Goal: Information Seeking & Learning: Learn about a topic

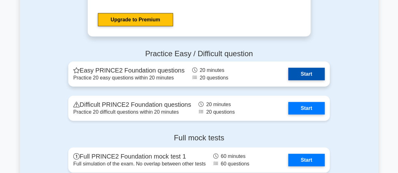
click at [306, 75] on link "Start" at bounding box center [306, 74] width 37 height 13
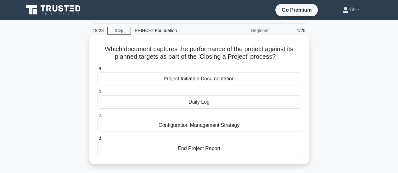
click at [282, 151] on div "End Project Report" at bounding box center [199, 148] width 204 height 13
click at [97, 141] on input "d. End Project Report" at bounding box center [97, 139] width 0 height 4
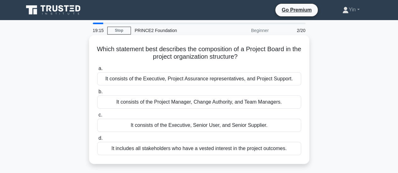
click at [289, 128] on div "It consists of the Executive, Senior User, and Senior Supplier." at bounding box center [199, 125] width 204 height 13
click at [97, 117] on input "c. It consists of the Executive, Senior User, and Senior Supplier." at bounding box center [97, 115] width 0 height 4
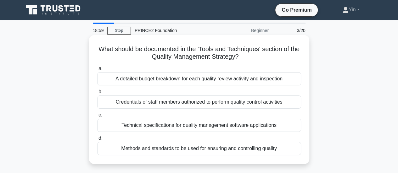
click at [237, 150] on div "Methods and standards to be used for ensuring and controlling quality" at bounding box center [199, 148] width 204 height 13
click at [97, 141] on input "d. Methods and standards to be used for ensuring and controlling quality" at bounding box center [97, 139] width 0 height 4
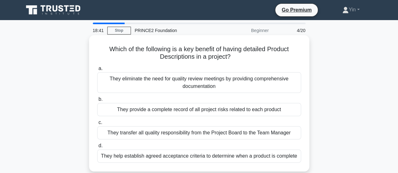
click at [234, 157] on div "They help establish agreed acceptance criteria to determine when a product is c…" at bounding box center [199, 156] width 204 height 13
click at [97, 148] on input "d. They help establish agreed acceptance criteria to determine when a product i…" at bounding box center [97, 146] width 0 height 4
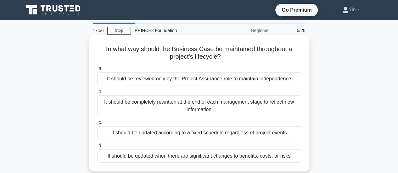
click at [173, 158] on div "It should be updated when there are significant changes to benefits, costs, or …" at bounding box center [199, 156] width 204 height 13
click at [97, 148] on input "d. It should be updated when there are significant changes to benefits, costs, …" at bounding box center [97, 146] width 0 height 4
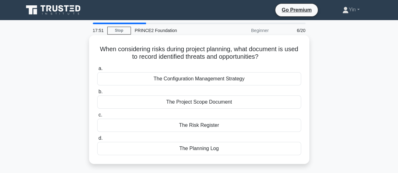
click at [236, 125] on div "The Risk Register" at bounding box center [199, 125] width 204 height 13
click at [97, 117] on input "c. The Risk Register" at bounding box center [97, 115] width 0 height 4
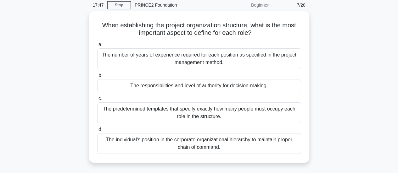
scroll to position [20, 0]
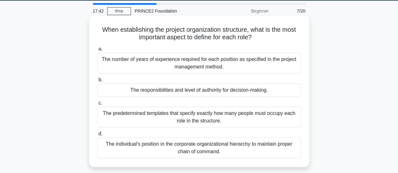
click at [248, 91] on div "The responsibilities and level of authority for decision-making." at bounding box center [199, 90] width 204 height 13
click at [97, 82] on input "b. The responsibilities and level of authority for decision-making." at bounding box center [97, 80] width 0 height 4
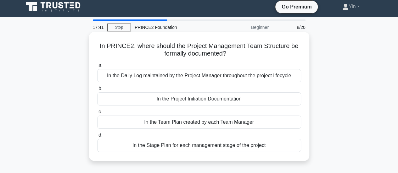
scroll to position [0, 0]
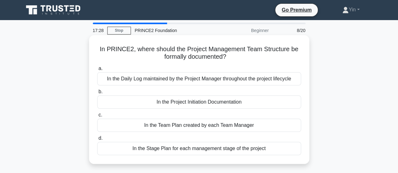
click at [192, 101] on div "In the Project Initiation Documentation" at bounding box center [199, 102] width 204 height 13
click at [97, 94] on input "b. In the Project Initiation Documentation" at bounding box center [97, 92] width 0 height 4
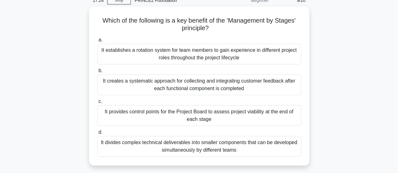
scroll to position [28, 0]
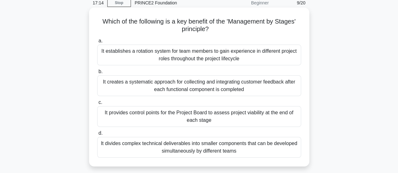
click at [232, 119] on div "It provides control points for the Project Board to assess project viability at…" at bounding box center [199, 116] width 204 height 21
click at [97, 105] on input "c. It provides control points for the Project Board to assess project viability…" at bounding box center [97, 103] width 0 height 4
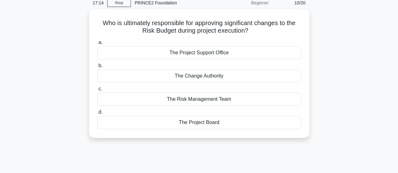
scroll to position [0, 0]
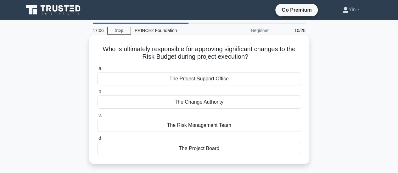
click at [233, 99] on div "The Change Authority" at bounding box center [199, 102] width 204 height 13
click at [97, 94] on input "b. The Change Authority" at bounding box center [97, 92] width 0 height 4
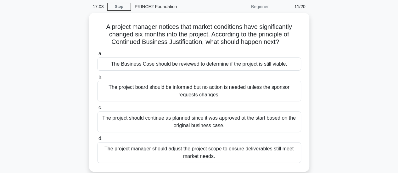
scroll to position [31, 0]
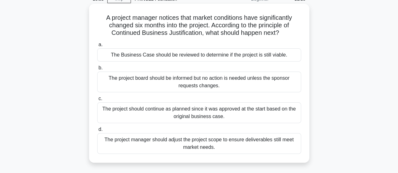
click at [240, 57] on div "The Business Case should be reviewed to determine if the project is still viabl…" at bounding box center [199, 54] width 204 height 13
click at [97, 47] on input "a. The Business Case should be reviewed to determine if the project is still vi…" at bounding box center [97, 45] width 0 height 4
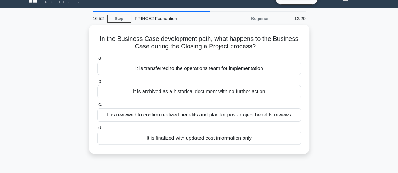
scroll to position [0, 0]
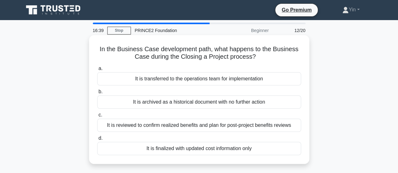
click at [244, 125] on div "It is reviewed to confirm realized benefits and plan for post-project benefits …" at bounding box center [199, 125] width 204 height 13
click at [97, 117] on input "c. It is reviewed to confirm realized benefits and plan for post-project benefi…" at bounding box center [97, 115] width 0 height 4
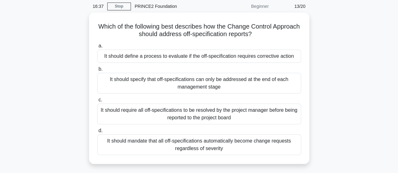
scroll to position [25, 0]
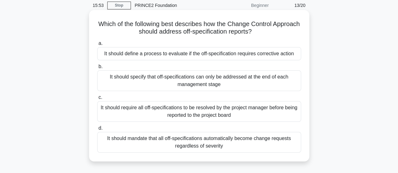
click at [276, 57] on div "It should define a process to evaluate if the off-specification requires correc…" at bounding box center [199, 53] width 204 height 13
click at [97, 46] on input "a. It should define a process to evaluate if the off-specification requires cor…" at bounding box center [97, 44] width 0 height 4
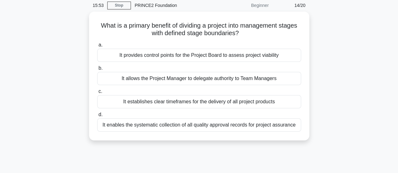
scroll to position [0, 0]
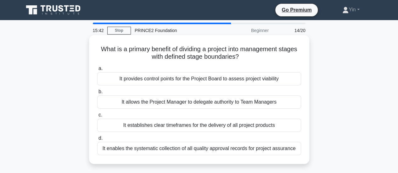
click at [272, 81] on div "It provides control points for the Project Board to assess project viability" at bounding box center [199, 78] width 204 height 13
click at [97, 71] on input "a. It provides control points for the Project Board to assess project viability" at bounding box center [97, 69] width 0 height 4
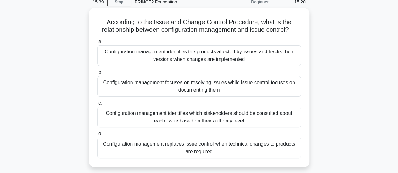
scroll to position [31, 0]
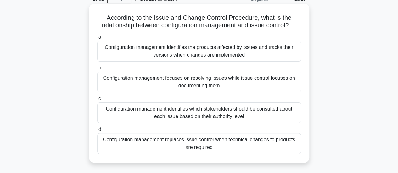
click at [274, 53] on div "Configuration management identifies the products affected by issues and tracks …" at bounding box center [199, 51] width 204 height 21
click at [97, 39] on input "a. Configuration management identifies the products affected by issues and trac…" at bounding box center [97, 37] width 0 height 4
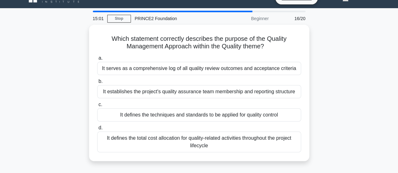
scroll to position [0, 0]
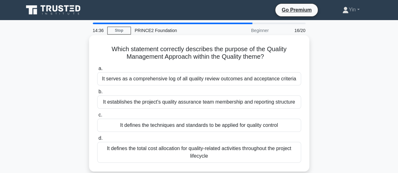
click at [263, 123] on div "It defines the techniques and standards to be applied for quality control" at bounding box center [199, 125] width 204 height 13
click at [97, 117] on input "c. It defines the techniques and standards to be applied for quality control" at bounding box center [97, 115] width 0 height 4
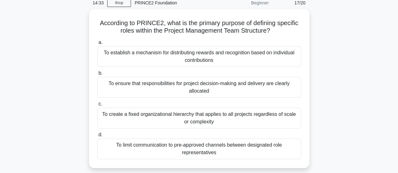
scroll to position [29, 0]
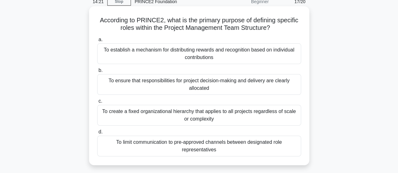
click at [254, 84] on div "To ensure that responsibilities for project decision-making and delivery are cl…" at bounding box center [199, 84] width 204 height 21
click at [97, 73] on input "b. To ensure that responsibilities for project decision-making and delivery are…" at bounding box center [97, 71] width 0 height 4
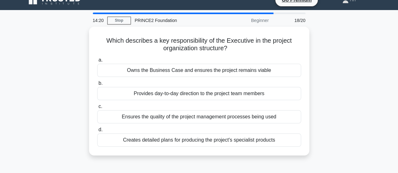
scroll to position [0, 0]
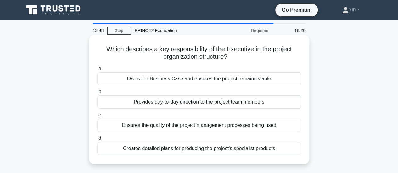
click at [265, 85] on div "Owns the Business Case and ensures the project remains viable" at bounding box center [199, 78] width 204 height 13
click at [97, 71] on input "a. Owns the Business Case and ensures the project remains viable" at bounding box center [97, 69] width 0 height 4
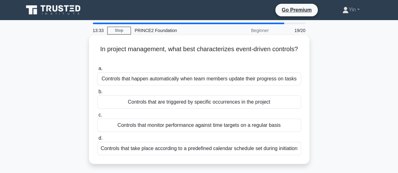
click at [267, 104] on div "Controls that are triggered by specific occurrences in the project" at bounding box center [199, 102] width 204 height 13
click at [97, 94] on input "b. Controls that are triggered by specific occurrences in the project" at bounding box center [97, 92] width 0 height 4
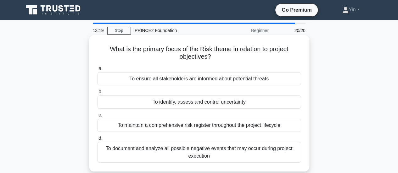
click at [242, 102] on div "To identify, assess and control uncertainty" at bounding box center [199, 102] width 204 height 13
click at [97, 94] on input "b. To identify, assess and control uncertainty" at bounding box center [97, 92] width 0 height 4
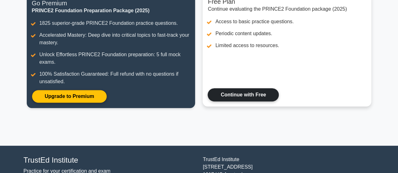
scroll to position [39, 0]
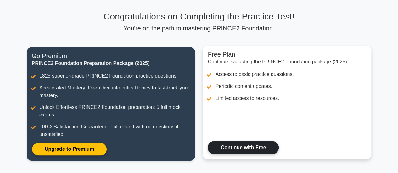
click at [260, 146] on link "Continue with Free" at bounding box center [243, 147] width 71 height 13
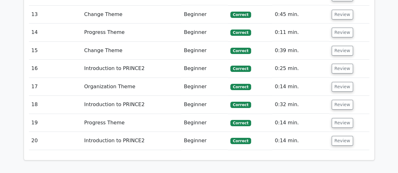
scroll to position [1080, 0]
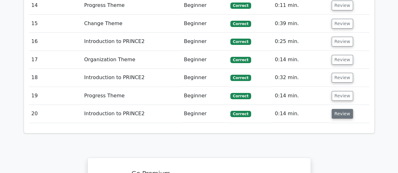
click at [342, 109] on button "Review" at bounding box center [342, 114] width 21 height 10
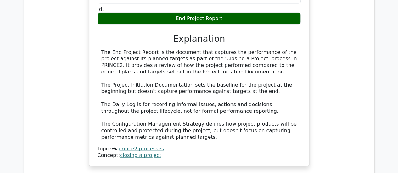
scroll to position [513, 0]
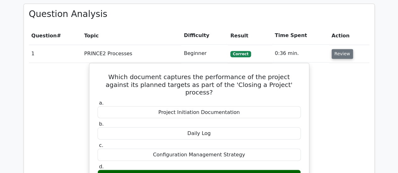
click at [345, 49] on button "Review" at bounding box center [342, 54] width 21 height 10
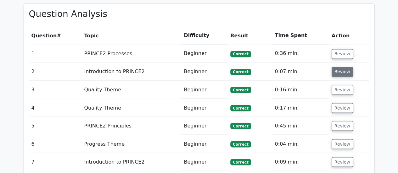
click at [339, 67] on button "Review" at bounding box center [342, 72] width 21 height 10
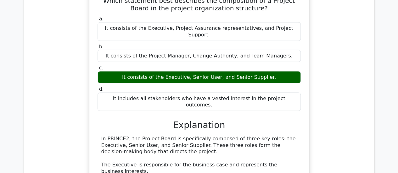
scroll to position [545, 0]
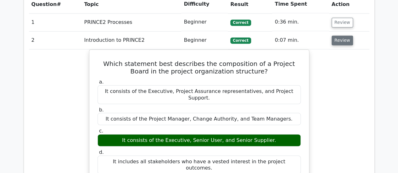
click at [342, 36] on button "Review" at bounding box center [342, 41] width 21 height 10
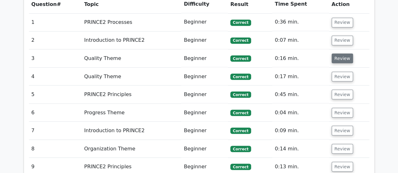
click at [337, 54] on button "Review" at bounding box center [342, 59] width 21 height 10
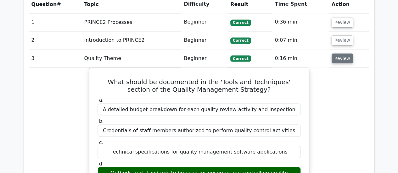
click at [340, 54] on button "Review" at bounding box center [342, 59] width 21 height 10
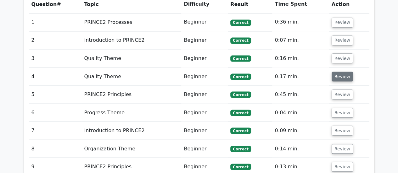
click at [342, 72] on button "Review" at bounding box center [342, 77] width 21 height 10
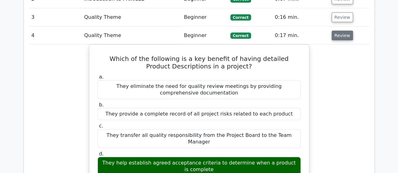
scroll to position [576, 0]
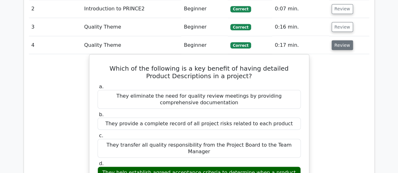
click at [343, 40] on button "Review" at bounding box center [342, 45] width 21 height 10
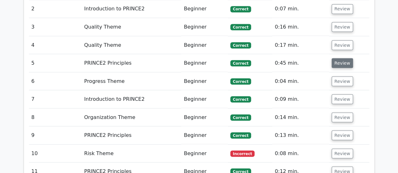
click at [343, 58] on button "Review" at bounding box center [342, 63] width 21 height 10
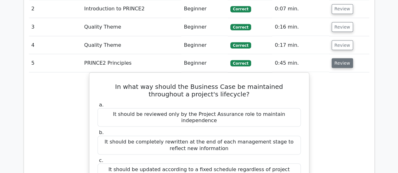
click at [344, 58] on button "Review" at bounding box center [342, 63] width 21 height 10
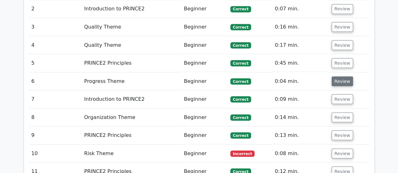
click at [341, 76] on button "Review" at bounding box center [342, 81] width 21 height 10
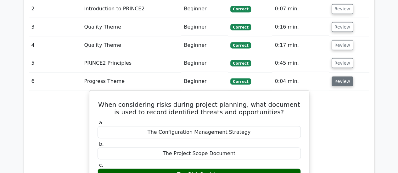
click at [344, 76] on button "Review" at bounding box center [342, 81] width 21 height 10
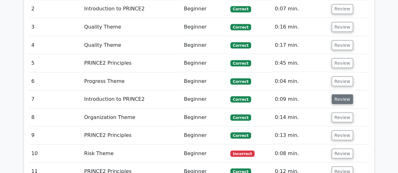
click at [342, 94] on button "Review" at bounding box center [342, 99] width 21 height 10
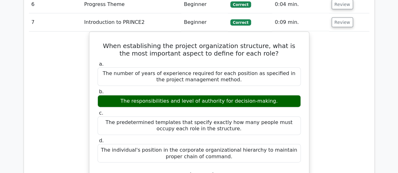
scroll to position [639, 0]
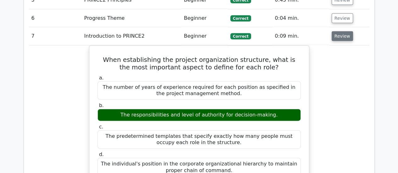
click at [342, 31] on button "Review" at bounding box center [342, 36] width 21 height 10
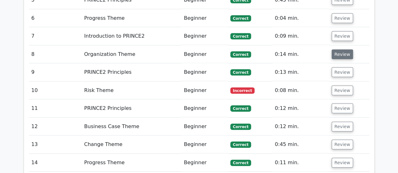
click at [344, 50] on button "Review" at bounding box center [342, 55] width 21 height 10
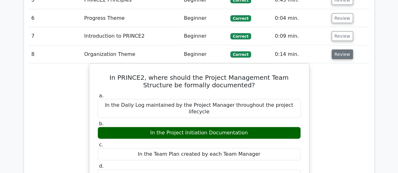
click at [335, 50] on button "Review" at bounding box center [342, 55] width 21 height 10
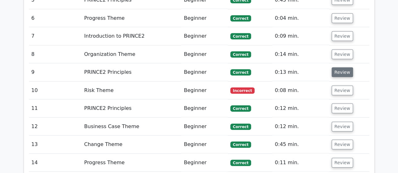
click at [338, 68] on button "Review" at bounding box center [342, 73] width 21 height 10
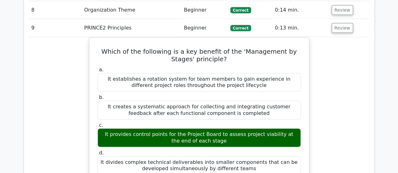
scroll to position [671, 0]
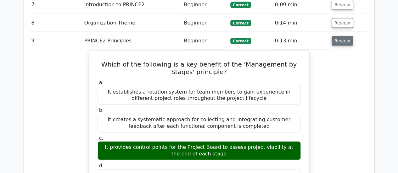
click at [337, 36] on button "Review" at bounding box center [342, 41] width 21 height 10
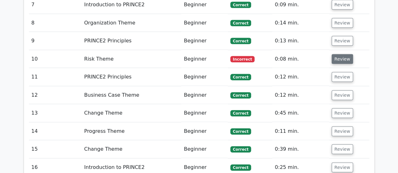
click at [343, 54] on button "Review" at bounding box center [342, 59] width 21 height 10
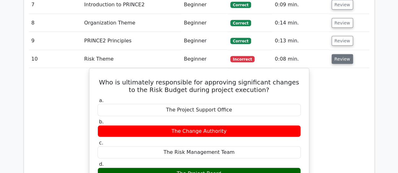
click at [341, 54] on button "Review" at bounding box center [342, 59] width 21 height 10
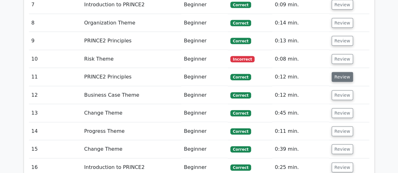
click at [340, 72] on button "Review" at bounding box center [342, 77] width 21 height 10
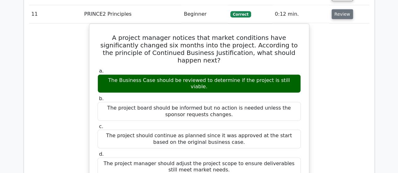
scroll to position [702, 0]
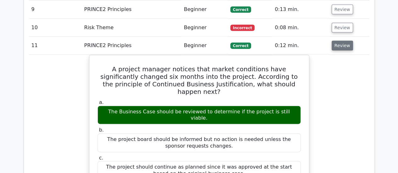
click at [334, 41] on button "Review" at bounding box center [342, 46] width 21 height 10
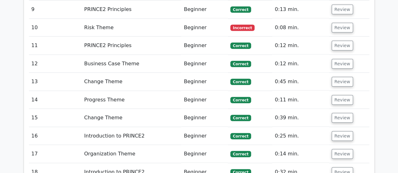
click at [338, 55] on td "Review" at bounding box center [349, 64] width 40 height 18
click at [338, 59] on button "Review" at bounding box center [342, 64] width 21 height 10
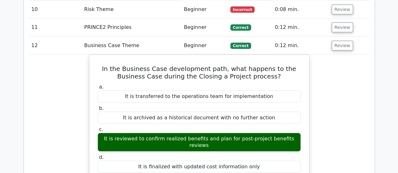
scroll to position [734, 0]
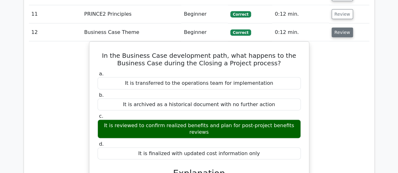
click at [336, 28] on button "Review" at bounding box center [342, 33] width 21 height 10
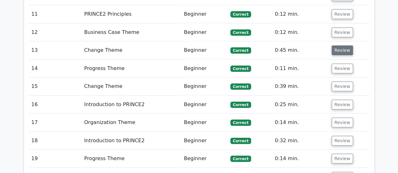
click at [337, 46] on button "Review" at bounding box center [342, 51] width 21 height 10
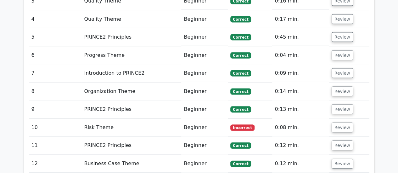
scroll to position [639, 0]
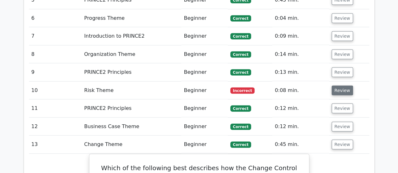
click at [338, 86] on button "Review" at bounding box center [342, 91] width 21 height 10
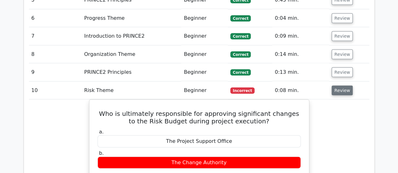
click at [338, 86] on button "Review" at bounding box center [342, 91] width 21 height 10
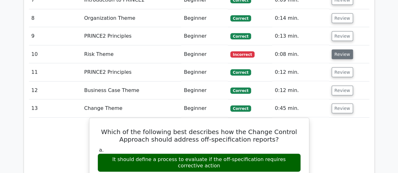
scroll to position [671, 0]
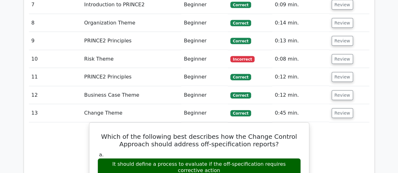
click at [338, 104] on td "Review" at bounding box center [349, 113] width 40 height 18
click at [338, 109] on button "Review" at bounding box center [342, 114] width 21 height 10
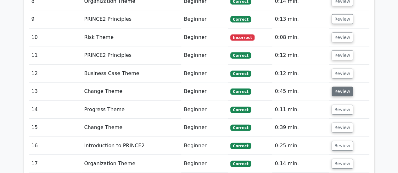
scroll to position [702, 0]
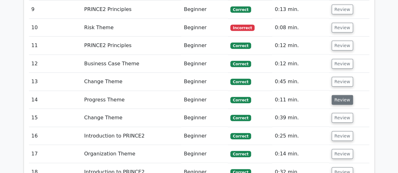
click at [338, 95] on button "Review" at bounding box center [342, 100] width 21 height 10
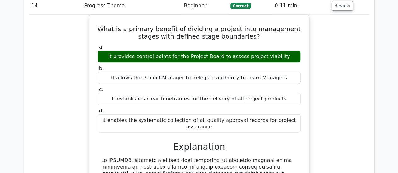
scroll to position [765, 0]
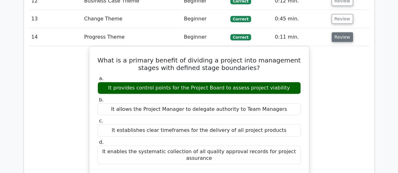
click at [342, 32] on button "Review" at bounding box center [342, 37] width 21 height 10
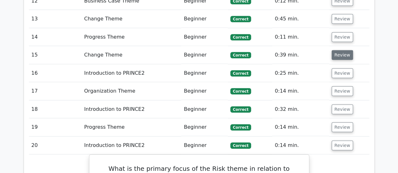
click at [342, 50] on button "Review" at bounding box center [342, 55] width 21 height 10
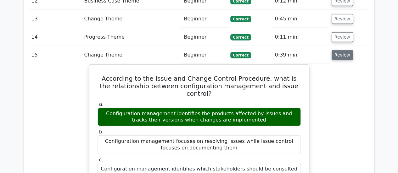
click at [343, 50] on button "Review" at bounding box center [342, 55] width 21 height 10
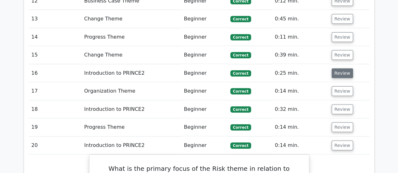
click at [339, 69] on button "Review" at bounding box center [342, 74] width 21 height 10
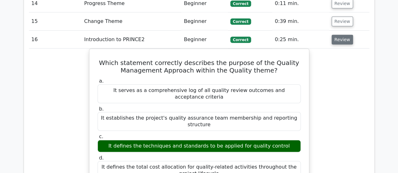
scroll to position [797, 0]
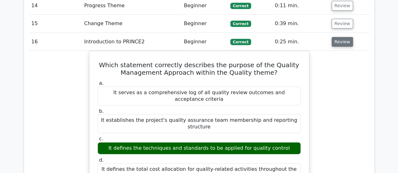
click at [343, 37] on button "Review" at bounding box center [342, 42] width 21 height 10
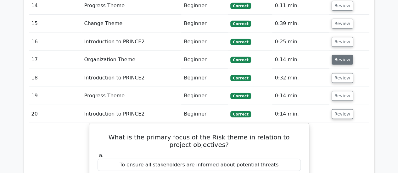
click at [341, 55] on button "Review" at bounding box center [342, 60] width 21 height 10
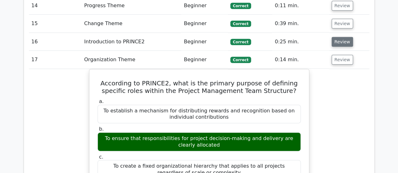
click at [338, 37] on button "Review" at bounding box center [342, 42] width 21 height 10
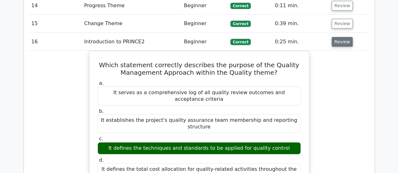
click at [340, 37] on button "Review" at bounding box center [342, 42] width 21 height 10
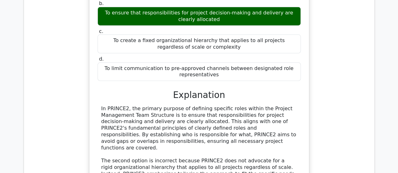
scroll to position [828, 0]
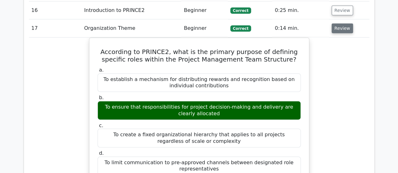
click at [345, 24] on button "Review" at bounding box center [342, 29] width 21 height 10
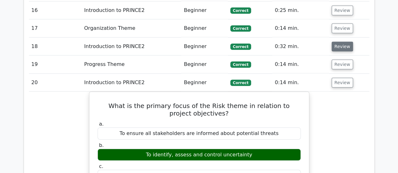
click at [338, 42] on button "Review" at bounding box center [342, 47] width 21 height 10
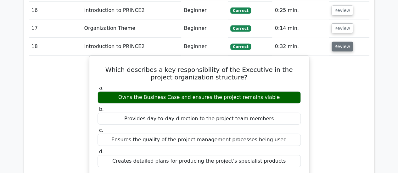
click at [340, 42] on button "Review" at bounding box center [342, 47] width 21 height 10
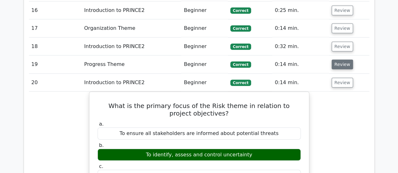
click at [341, 60] on button "Review" at bounding box center [342, 65] width 21 height 10
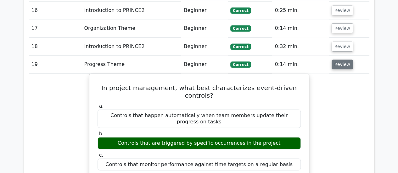
click at [336, 60] on button "Review" at bounding box center [342, 65] width 21 height 10
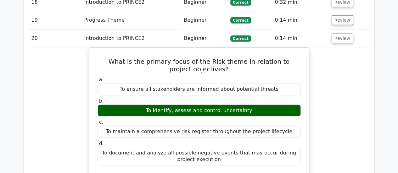
scroll to position [860, 0]
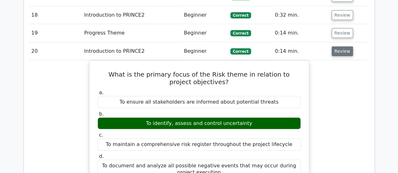
click at [334, 47] on button "Review" at bounding box center [342, 52] width 21 height 10
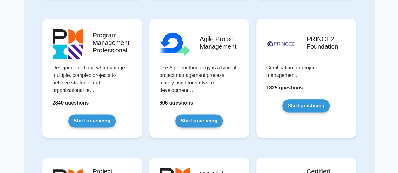
scroll to position [346, 0]
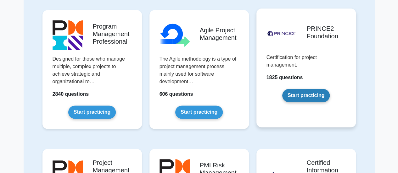
click at [303, 89] on link "Start practicing" at bounding box center [306, 95] width 48 height 13
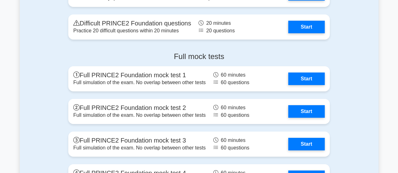
scroll to position [1039, 0]
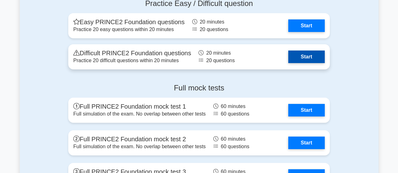
click at [297, 56] on link "Start" at bounding box center [306, 57] width 37 height 13
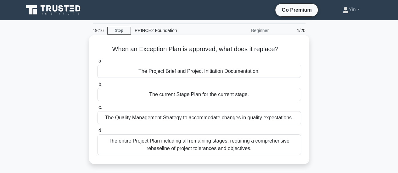
click at [245, 93] on div "The current Stage Plan for the current stage." at bounding box center [199, 94] width 204 height 13
click at [97, 87] on input "b. The current Stage Plan for the current stage." at bounding box center [97, 84] width 0 height 4
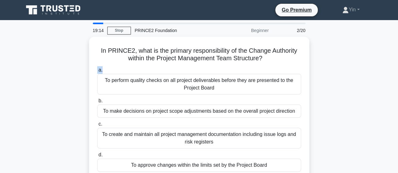
drag, startPoint x: 398, startPoint y: 62, endPoint x: 398, endPoint y: 70, distance: 8.2
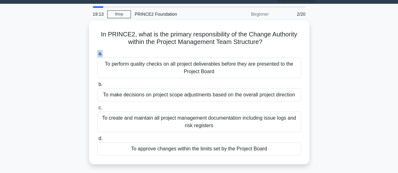
scroll to position [23, 0]
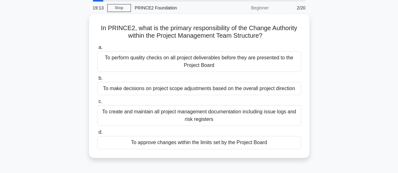
click at [370, 76] on div "In PRINCE2, what is the primary responsibility of the Change Authority within t…" at bounding box center [199, 90] width 359 height 152
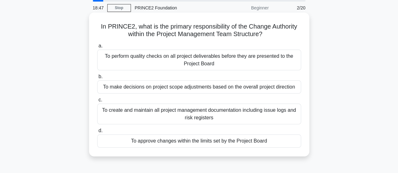
click at [288, 89] on div "To make decisions on project scope adjustments based on the overall project dir…" at bounding box center [199, 87] width 204 height 13
click at [97, 79] on input "b. To make decisions on project scope adjustments based on the overall project …" at bounding box center [97, 77] width 0 height 4
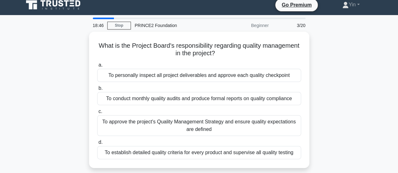
scroll to position [0, 0]
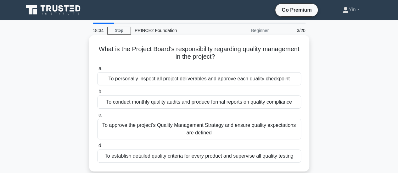
click at [279, 128] on div "To approve the project's Quality Management Strategy and ensure quality expecta…" at bounding box center [199, 129] width 204 height 21
click at [97, 117] on input "c. To approve the project's Quality Management Strategy and ensure quality expe…" at bounding box center [97, 115] width 0 height 4
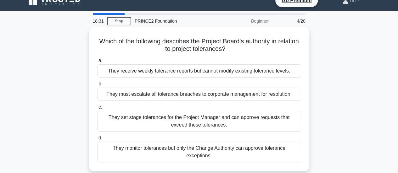
scroll to position [13, 0]
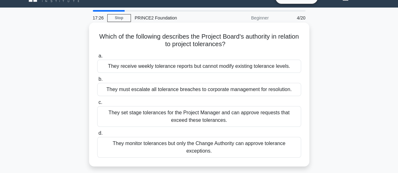
click at [282, 120] on div "They set stage tolerances for the Project Manager and can approve requests that…" at bounding box center [199, 116] width 204 height 21
click at [97, 105] on input "c. They set stage tolerances for the Project Manager and can approve requests t…" at bounding box center [97, 103] width 0 height 4
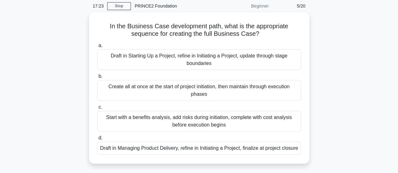
scroll to position [29, 0]
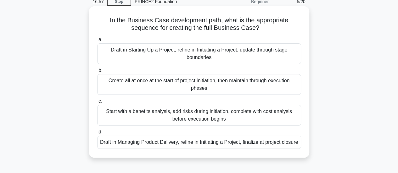
click at [234, 56] on div "Draft in Starting Up a Project, refine in Initiating a Project, update through …" at bounding box center [199, 53] width 204 height 21
click at [97, 42] on input "a. Draft in Starting Up a Project, refine in Initiating a Project, update throu…" at bounding box center [97, 40] width 0 height 4
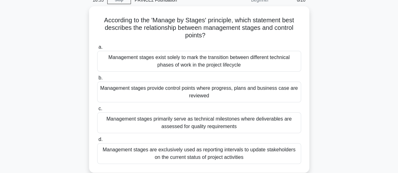
scroll to position [31, 0]
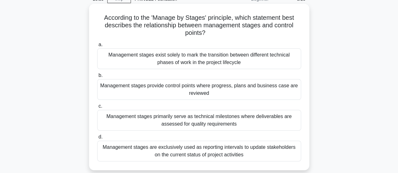
click at [281, 89] on div "Management stages provide control points where progress, plans and business cas…" at bounding box center [199, 89] width 204 height 21
click at [97, 78] on input "b. Management stages provide control points where progress, plans and business …" at bounding box center [97, 76] width 0 height 4
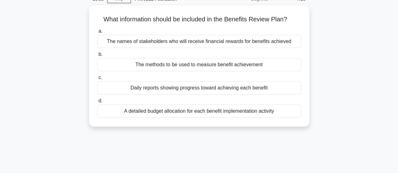
scroll to position [0, 0]
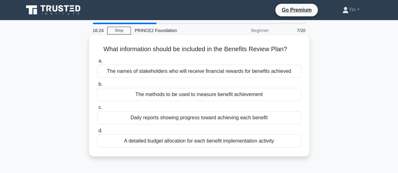
click at [267, 96] on div "The methods to be used to measure benefit achievement" at bounding box center [199, 94] width 204 height 13
click at [97, 87] on input "b. The methods to be used to measure benefit achievement" at bounding box center [97, 84] width 0 height 4
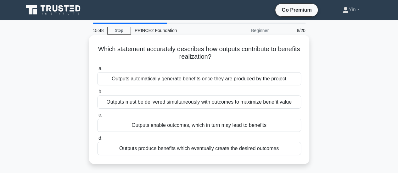
click at [292, 126] on div "Outputs enable outcomes, which in turn may lead to benefits" at bounding box center [199, 125] width 204 height 13
click at [97, 117] on input "c. Outputs enable outcomes, which in turn may lead to benefits" at bounding box center [97, 115] width 0 height 4
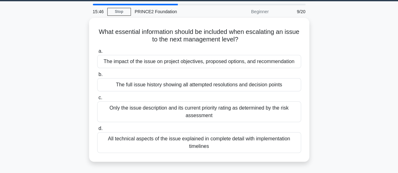
scroll to position [23, 0]
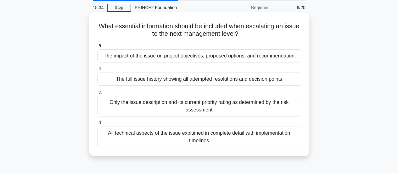
click at [278, 57] on div "The impact of the issue on project objectives, proposed options, and recommenda…" at bounding box center [199, 55] width 204 height 13
click at [97, 48] on input "a. The impact of the issue on project objectives, proposed options, and recomme…" at bounding box center [97, 46] width 0 height 4
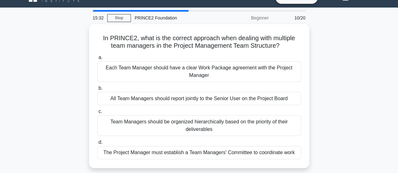
scroll to position [13, 0]
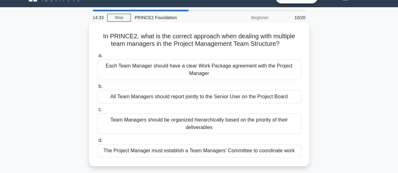
click at [277, 70] on div "Each Team Manager should have a clear Work Package agreement with the Project M…" at bounding box center [199, 69] width 204 height 21
click at [97, 58] on input "a. Each Team Manager should have a clear Work Package agreement with the Projec…" at bounding box center [97, 56] width 0 height 4
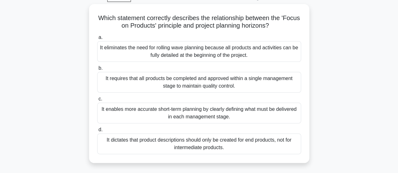
scroll to position [33, 0]
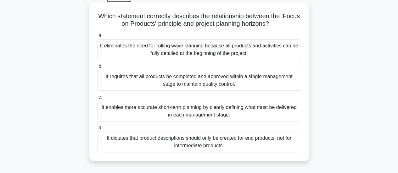
click at [285, 114] on div "It enables more accurate short-term planning by clearly defining what must be d…" at bounding box center [199, 111] width 204 height 21
click at [97, 99] on input "c. It enables more accurate short-term planning by clearly defining what must b…" at bounding box center [97, 97] width 0 height 4
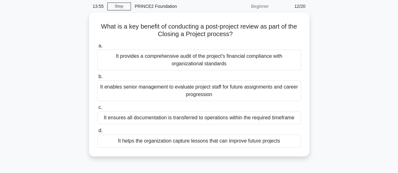
scroll to position [18, 0]
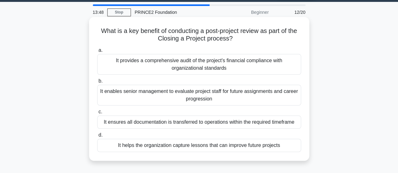
click at [283, 149] on div "It helps the organization capture lessons that can improve future projects" at bounding box center [199, 145] width 204 height 13
click at [97, 138] on input "d. It helps the organization capture lessons that can improve future projects" at bounding box center [97, 135] width 0 height 4
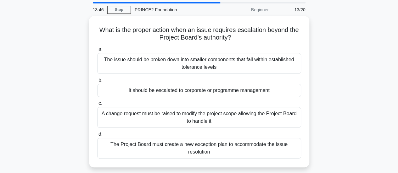
scroll to position [23, 0]
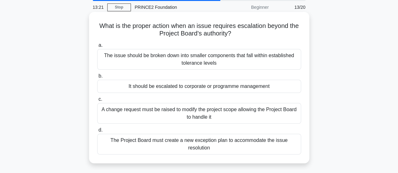
click at [293, 88] on div "It should be escalated to corporate or programme management" at bounding box center [199, 86] width 204 height 13
click at [97, 78] on input "b. It should be escalated to corporate or programme management" at bounding box center [97, 76] width 0 height 4
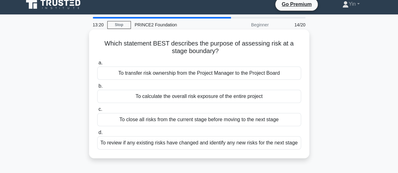
scroll to position [0, 0]
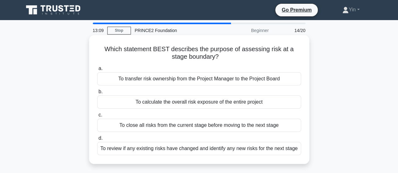
click at [268, 152] on div "To review if any existing risks have changed and identify any new risks for the…" at bounding box center [199, 148] width 204 height 13
click at [97, 141] on input "d. To review if any existing risks have changed and identify any new risks for …" at bounding box center [97, 139] width 0 height 4
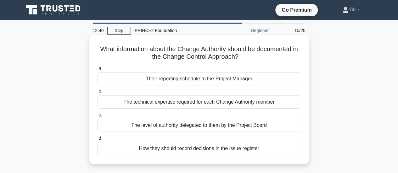
click at [284, 127] on div "The level of authority delegated to them by the Project Board" at bounding box center [199, 125] width 204 height 13
click at [97, 117] on input "c. The level of authority delegated to them by the Project Board" at bounding box center [97, 115] width 0 height 4
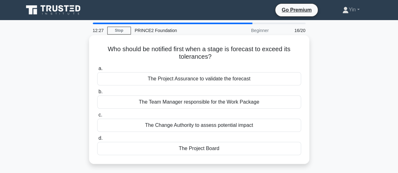
click at [264, 147] on div "The Project Board" at bounding box center [199, 148] width 204 height 13
click at [97, 141] on input "d. The Project Board" at bounding box center [97, 139] width 0 height 4
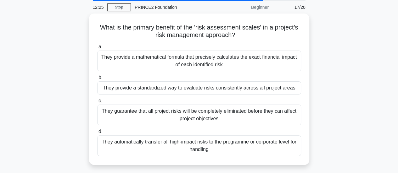
scroll to position [24, 0]
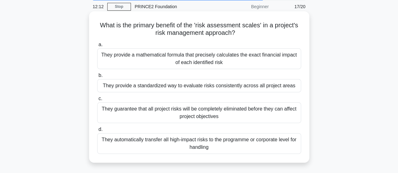
click at [265, 88] on div "They provide a standardized way to evaluate risks consistently across all proje…" at bounding box center [199, 85] width 204 height 13
click at [97, 78] on input "b. They provide a standardized way to evaluate risks consistently across all pr…" at bounding box center [97, 76] width 0 height 4
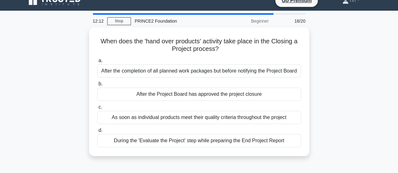
scroll to position [0, 0]
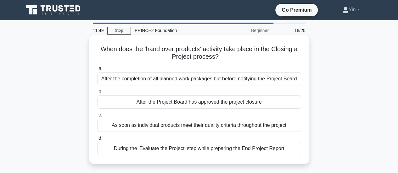
click at [288, 102] on div "After the Project Board has approved the project closure" at bounding box center [199, 102] width 204 height 13
click at [97, 94] on input "b. After the Project Board has approved the project closure" at bounding box center [97, 92] width 0 height 4
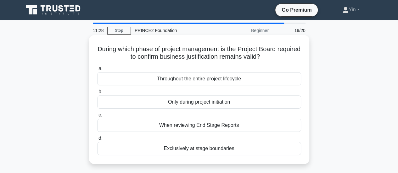
click at [298, 79] on div "Throughout the entire project lifecycle" at bounding box center [199, 78] width 204 height 13
click at [97, 71] on input "a. Throughout the entire project lifecycle" at bounding box center [97, 69] width 0 height 4
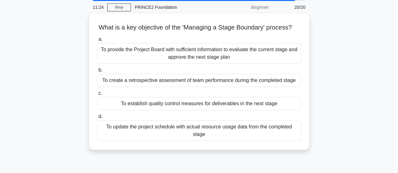
scroll to position [18, 0]
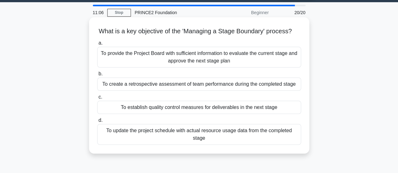
click at [287, 68] on div "To provide the Project Board with sufficient information to evaluate the curren…" at bounding box center [199, 57] width 204 height 21
click at [97, 45] on input "a. To provide the Project Board with sufficient information to evaluate the cur…" at bounding box center [97, 43] width 0 height 4
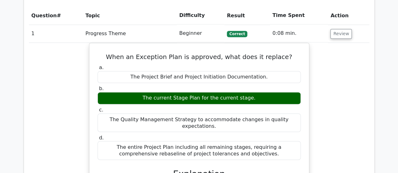
scroll to position [486, 0]
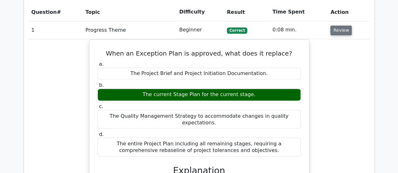
click at [339, 25] on button "Review" at bounding box center [340, 30] width 21 height 10
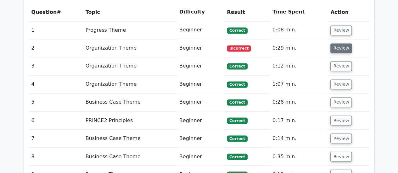
click at [341, 43] on button "Review" at bounding box center [340, 48] width 21 height 10
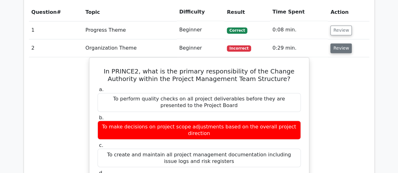
click at [341, 43] on button "Review" at bounding box center [340, 48] width 21 height 10
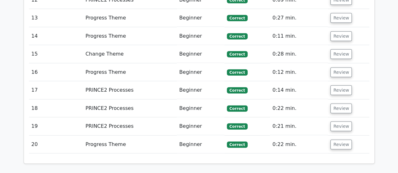
scroll to position [706, 0]
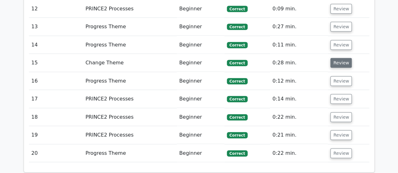
click at [335, 58] on button "Review" at bounding box center [340, 63] width 21 height 10
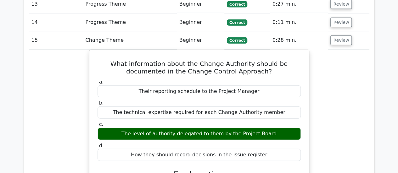
scroll to position [738, 0]
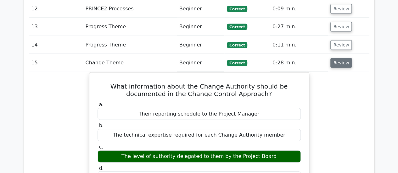
click at [347, 58] on button "Review" at bounding box center [340, 63] width 21 height 10
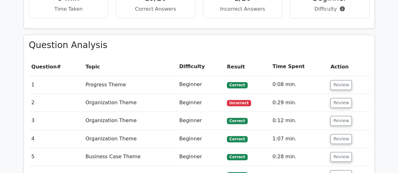
scroll to position [441, 0]
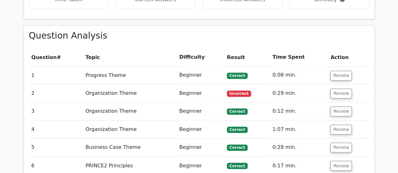
click at [329, 66] on td "Review" at bounding box center [348, 75] width 41 height 18
click at [344, 71] on button "Review" at bounding box center [340, 76] width 21 height 10
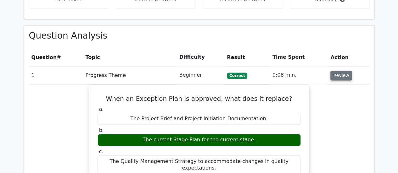
click at [337, 71] on button "Review" at bounding box center [340, 76] width 21 height 10
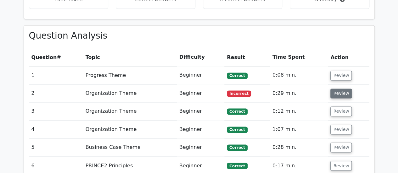
click at [337, 89] on button "Review" at bounding box center [340, 94] width 21 height 10
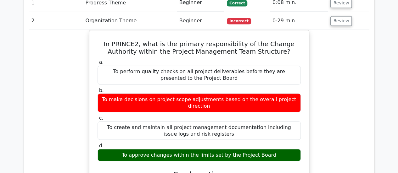
scroll to position [504, 0]
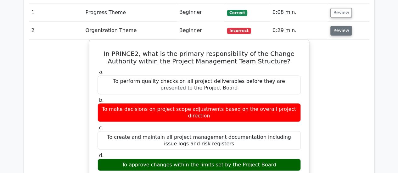
click at [338, 26] on button "Review" at bounding box center [340, 31] width 21 height 10
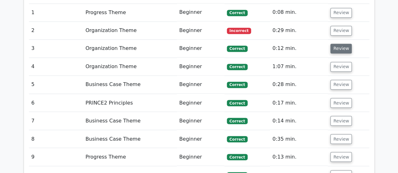
click at [339, 44] on button "Review" at bounding box center [340, 49] width 21 height 10
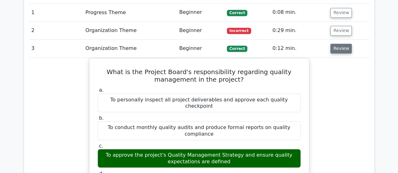
click at [341, 44] on button "Review" at bounding box center [340, 49] width 21 height 10
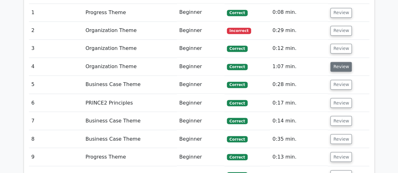
click at [341, 62] on button "Review" at bounding box center [340, 67] width 21 height 10
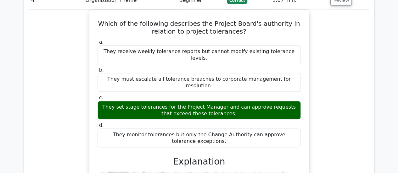
scroll to position [535, 0]
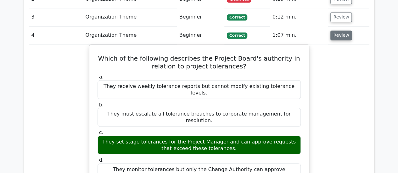
click at [341, 31] on button "Review" at bounding box center [340, 36] width 21 height 10
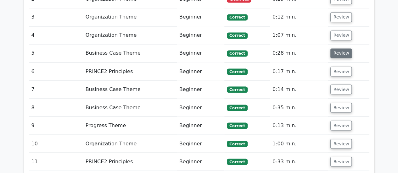
click at [340, 48] on button "Review" at bounding box center [340, 53] width 21 height 10
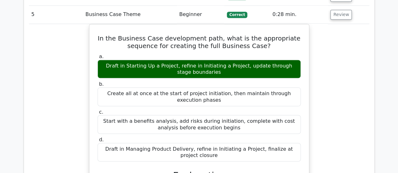
scroll to position [567, 0]
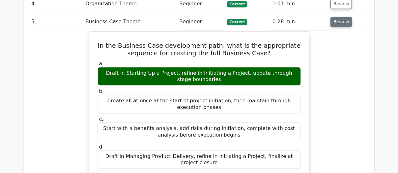
click at [338, 17] on button "Review" at bounding box center [340, 22] width 21 height 10
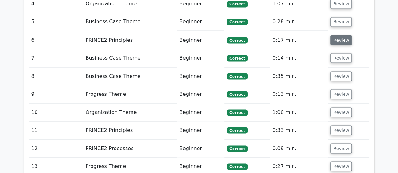
click at [339, 35] on button "Review" at bounding box center [340, 40] width 21 height 10
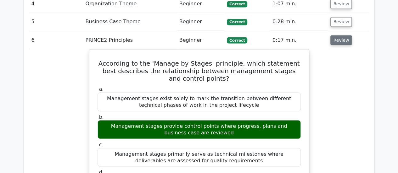
click at [341, 35] on button "Review" at bounding box center [340, 40] width 21 height 10
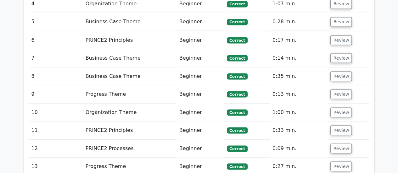
click at [345, 49] on td "Review" at bounding box center [348, 58] width 41 height 18
click at [340, 53] on button "Review" at bounding box center [340, 58] width 21 height 10
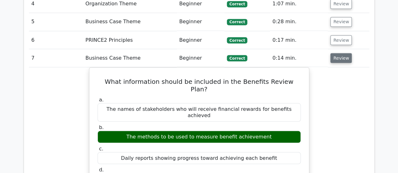
click at [340, 53] on button "Review" at bounding box center [340, 58] width 21 height 10
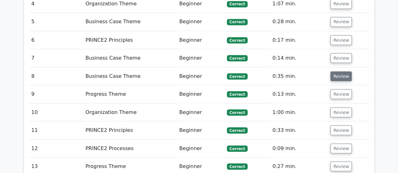
click at [339, 71] on button "Review" at bounding box center [340, 76] width 21 height 10
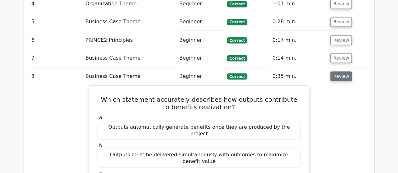
click at [334, 71] on button "Review" at bounding box center [340, 76] width 21 height 10
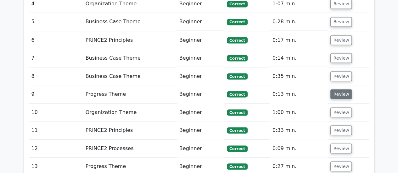
click at [332, 89] on button "Review" at bounding box center [340, 94] width 21 height 10
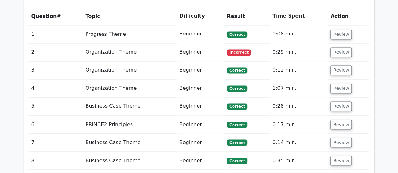
scroll to position [472, 0]
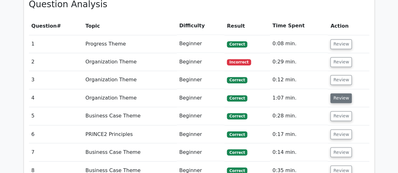
click at [336, 93] on button "Review" at bounding box center [340, 98] width 21 height 10
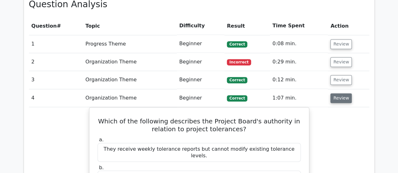
click at [337, 93] on button "Review" at bounding box center [340, 98] width 21 height 10
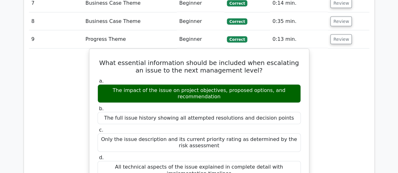
scroll to position [630, 0]
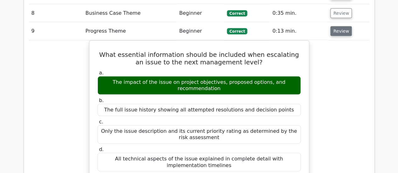
click at [340, 26] on button "Review" at bounding box center [340, 31] width 21 height 10
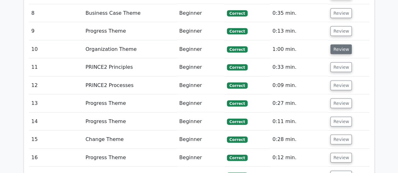
click at [337, 45] on button "Review" at bounding box center [340, 50] width 21 height 10
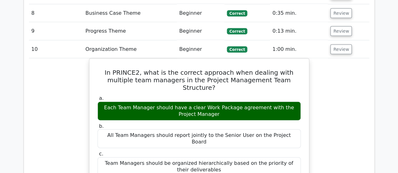
click at [333, 45] on button "Review" at bounding box center [340, 50] width 21 height 10
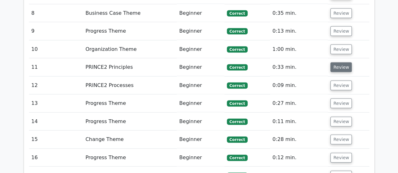
click at [338, 63] on button "Review" at bounding box center [340, 68] width 21 height 10
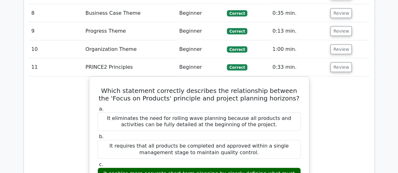
scroll to position [598, 0]
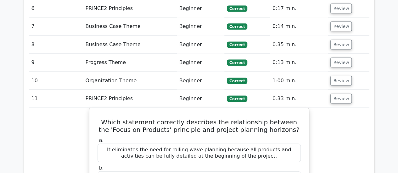
click at [344, 90] on td "Review" at bounding box center [348, 99] width 41 height 18
click at [344, 94] on button "Review" at bounding box center [340, 99] width 21 height 10
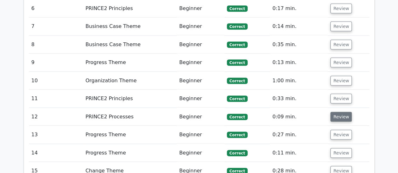
click at [341, 112] on button "Review" at bounding box center [340, 117] width 21 height 10
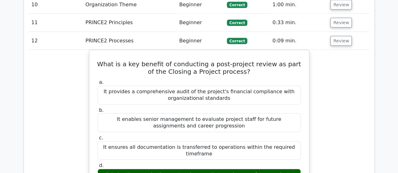
scroll to position [661, 0]
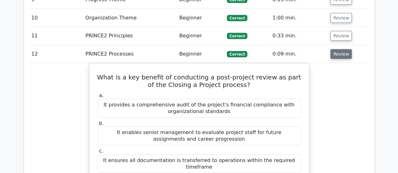
click at [340, 49] on button "Review" at bounding box center [340, 54] width 21 height 10
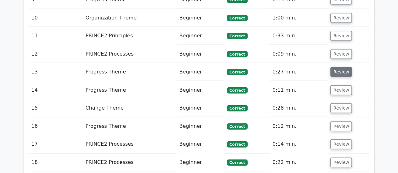
click at [341, 67] on button "Review" at bounding box center [340, 72] width 21 height 10
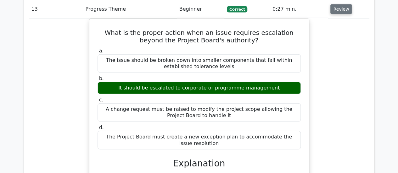
scroll to position [692, 0]
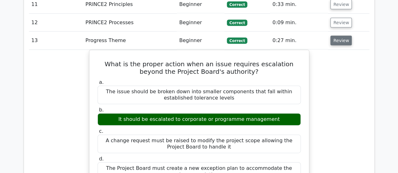
click at [335, 36] on button "Review" at bounding box center [340, 41] width 21 height 10
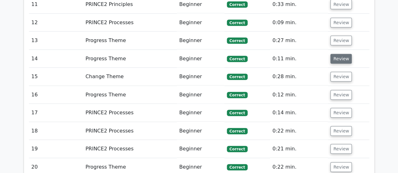
click at [334, 54] on button "Review" at bounding box center [340, 59] width 21 height 10
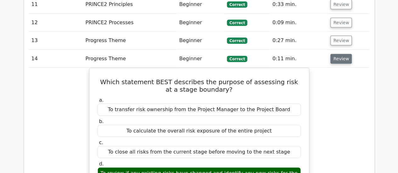
click at [337, 54] on button "Review" at bounding box center [340, 59] width 21 height 10
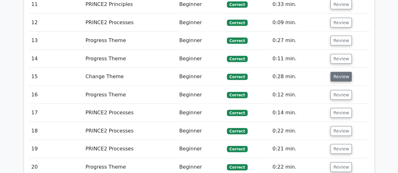
click at [341, 72] on button "Review" at bounding box center [340, 77] width 21 height 10
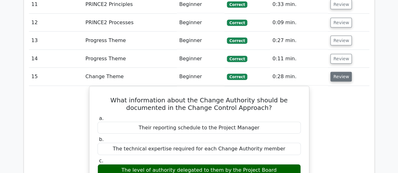
click at [341, 72] on button "Review" at bounding box center [340, 77] width 21 height 10
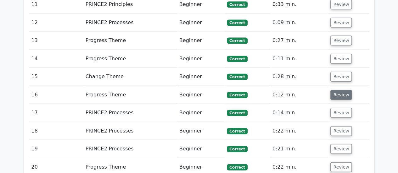
click at [342, 90] on button "Review" at bounding box center [340, 95] width 21 height 10
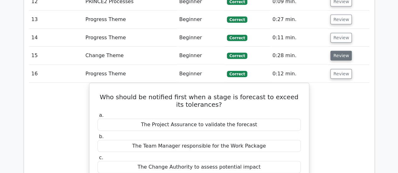
scroll to position [755, 0]
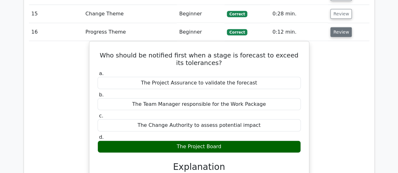
click at [342, 27] on button "Review" at bounding box center [340, 32] width 21 height 10
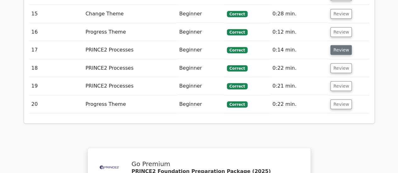
click at [342, 45] on button "Review" at bounding box center [340, 50] width 21 height 10
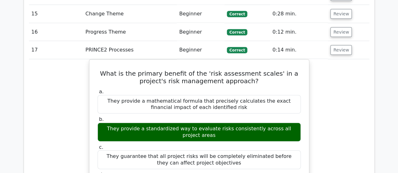
scroll to position [724, 0]
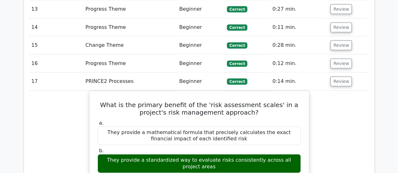
click at [337, 77] on button "Review" at bounding box center [340, 82] width 21 height 10
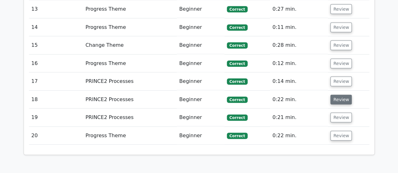
click at [338, 95] on button "Review" at bounding box center [340, 100] width 21 height 10
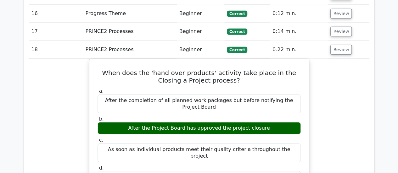
scroll to position [787, 0]
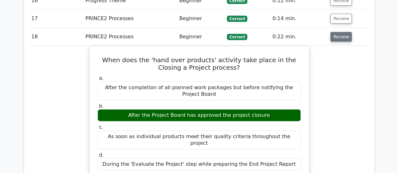
click at [342, 32] on button "Review" at bounding box center [340, 37] width 21 height 10
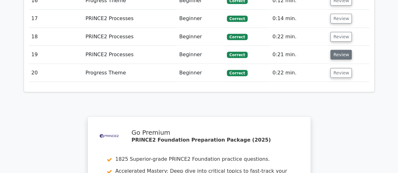
click at [337, 50] on button "Review" at bounding box center [340, 55] width 21 height 10
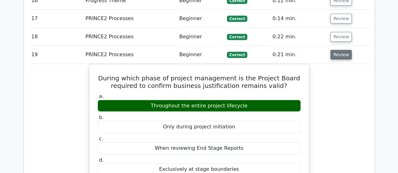
click at [342, 50] on button "Review" at bounding box center [340, 55] width 21 height 10
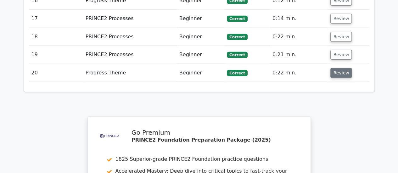
click at [337, 68] on button "Review" at bounding box center [340, 73] width 21 height 10
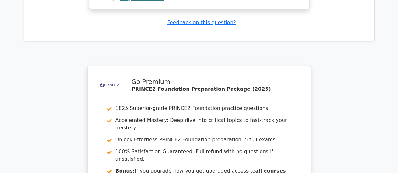
scroll to position [1244, 0]
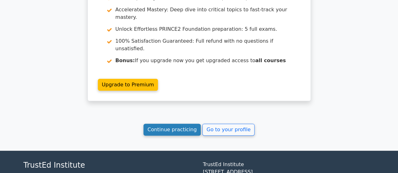
click at [179, 124] on link "Continue practicing" at bounding box center [173, 130] width 58 height 12
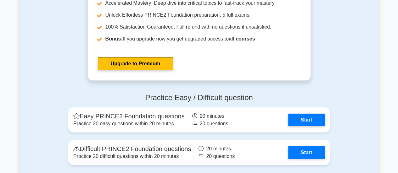
scroll to position [976, 0]
